Goal: Navigation & Orientation: Understand site structure

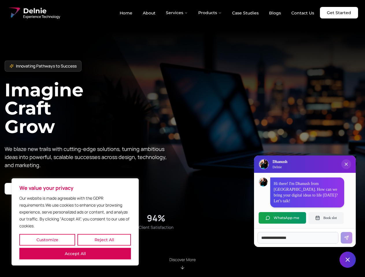
click at [47, 240] on button "Customize" at bounding box center [47, 240] width 56 height 12
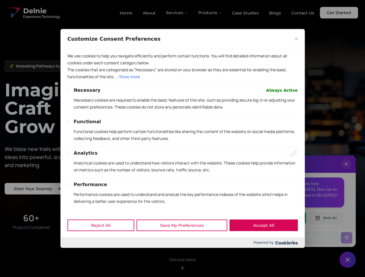
click at [104, 240] on div at bounding box center [182, 138] width 365 height 277
click at [75, 66] on p "We use cookies to help you navigate efficiently and perform certain functions. …" at bounding box center [182, 60] width 230 height 14
click at [182, 139] on div "We use cookies to help you navigate efficiently and perform certain functions. …" at bounding box center [182, 131] width 244 height 164
click at [177, 13] on div at bounding box center [182, 138] width 365 height 277
click at [210, 13] on div at bounding box center [182, 138] width 365 height 277
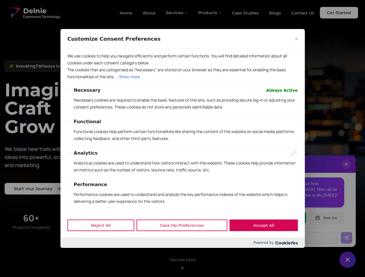
click at [346, 170] on div at bounding box center [182, 138] width 365 height 277
click at [282, 218] on div "Reject All Save My Preferences Accept All" at bounding box center [182, 225] width 244 height 25
click at [326, 218] on div at bounding box center [182, 138] width 365 height 277
click at [347, 260] on div at bounding box center [182, 138] width 365 height 277
